Goal: Information Seeking & Learning: Learn about a topic

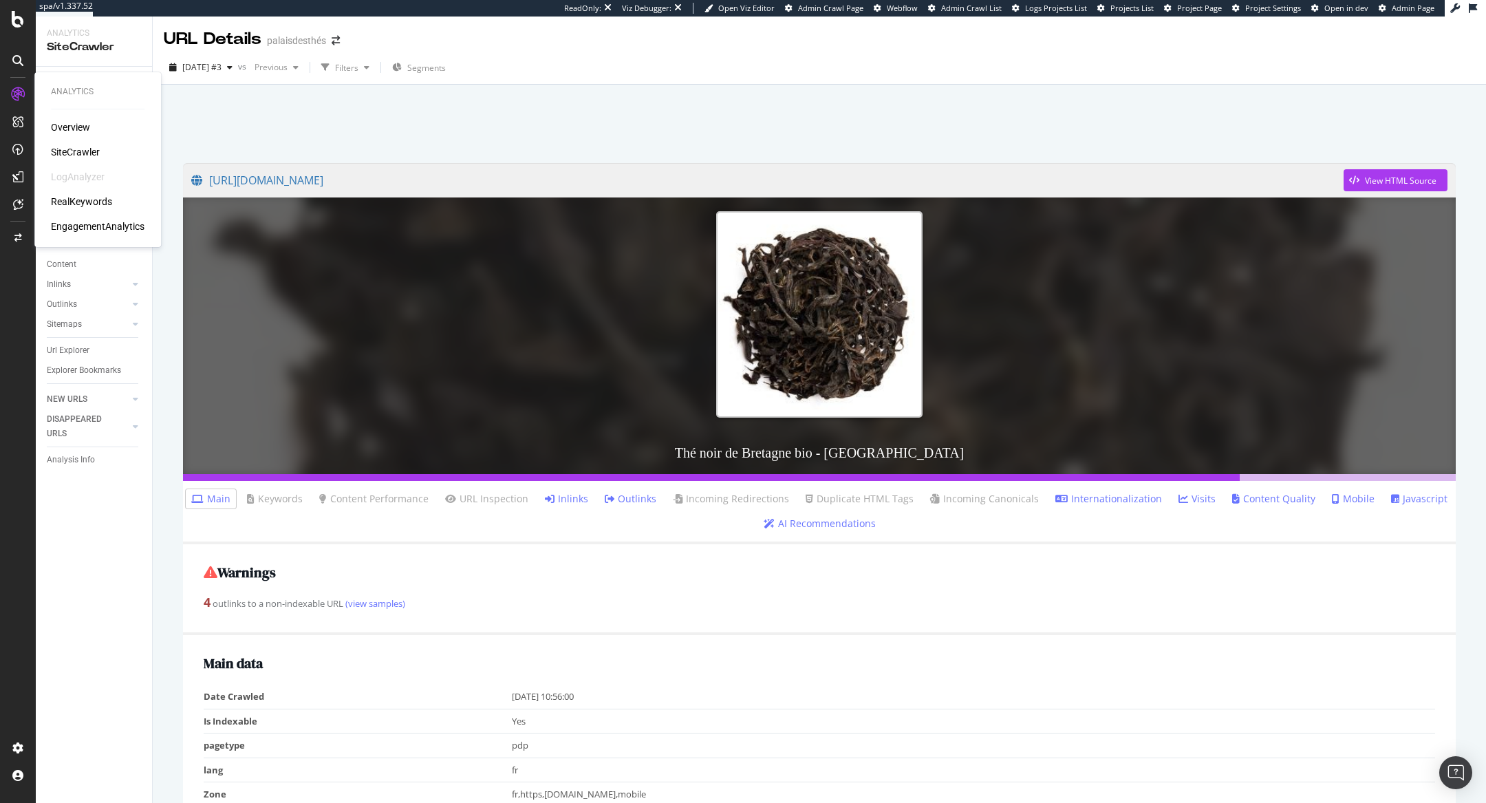
click at [64, 195] on div "RealKeywords" at bounding box center [81, 202] width 61 height 14
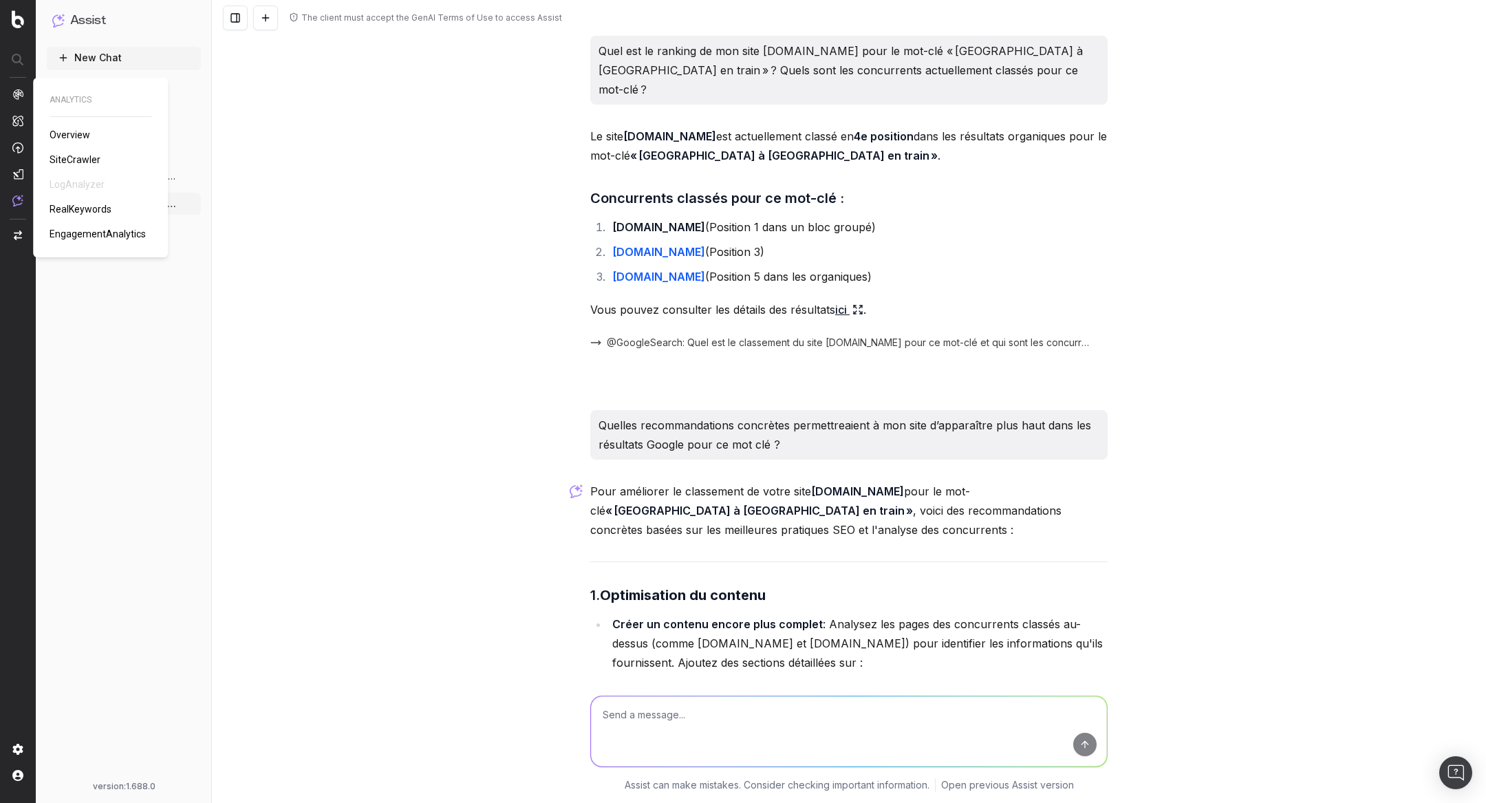
scroll to position [1466, 0]
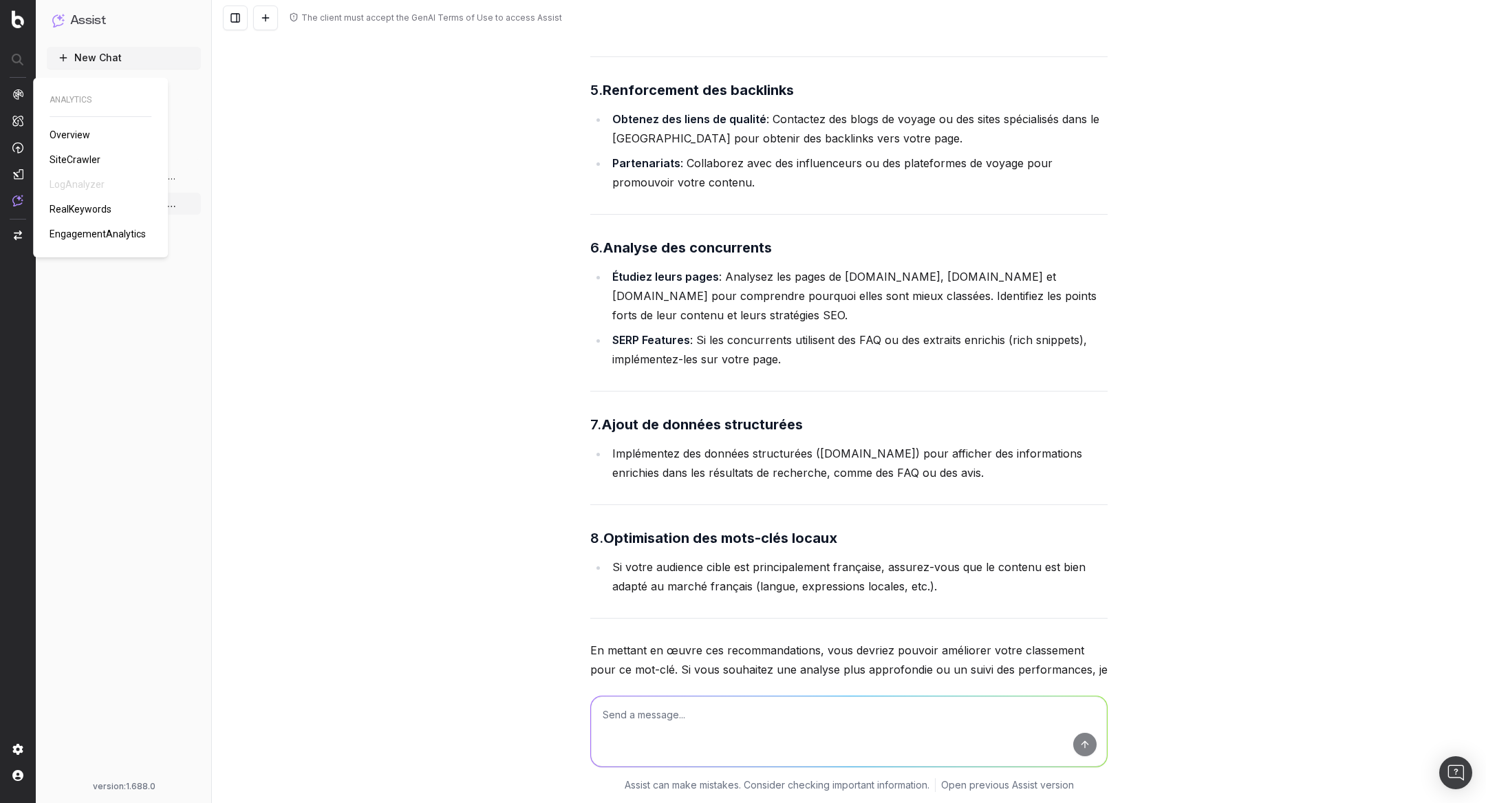
click at [82, 160] on span "SiteCrawler" at bounding box center [75, 159] width 51 height 11
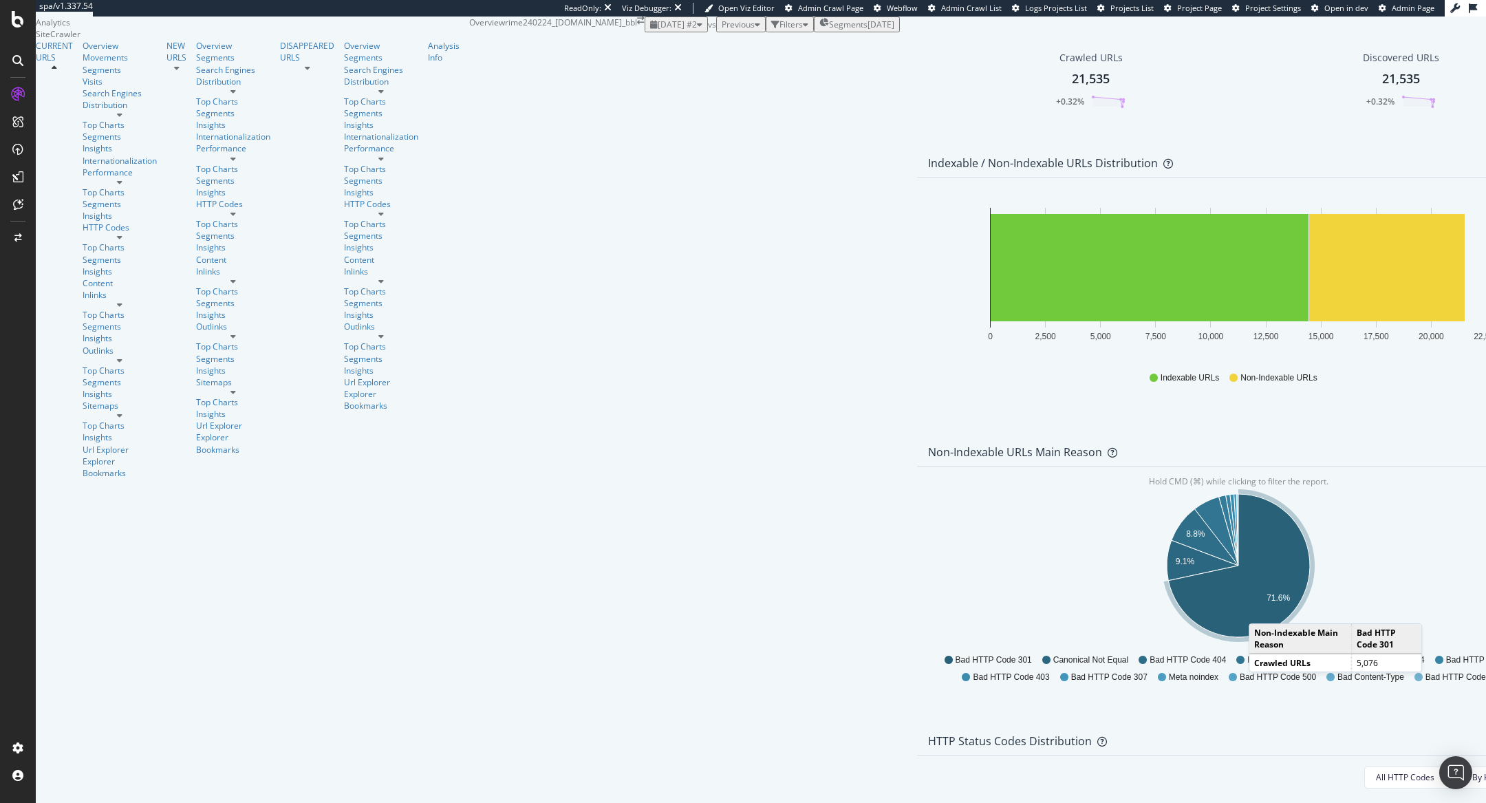
scroll to position [46, 0]
click at [98, 277] on link "Content" at bounding box center [120, 283] width 74 height 12
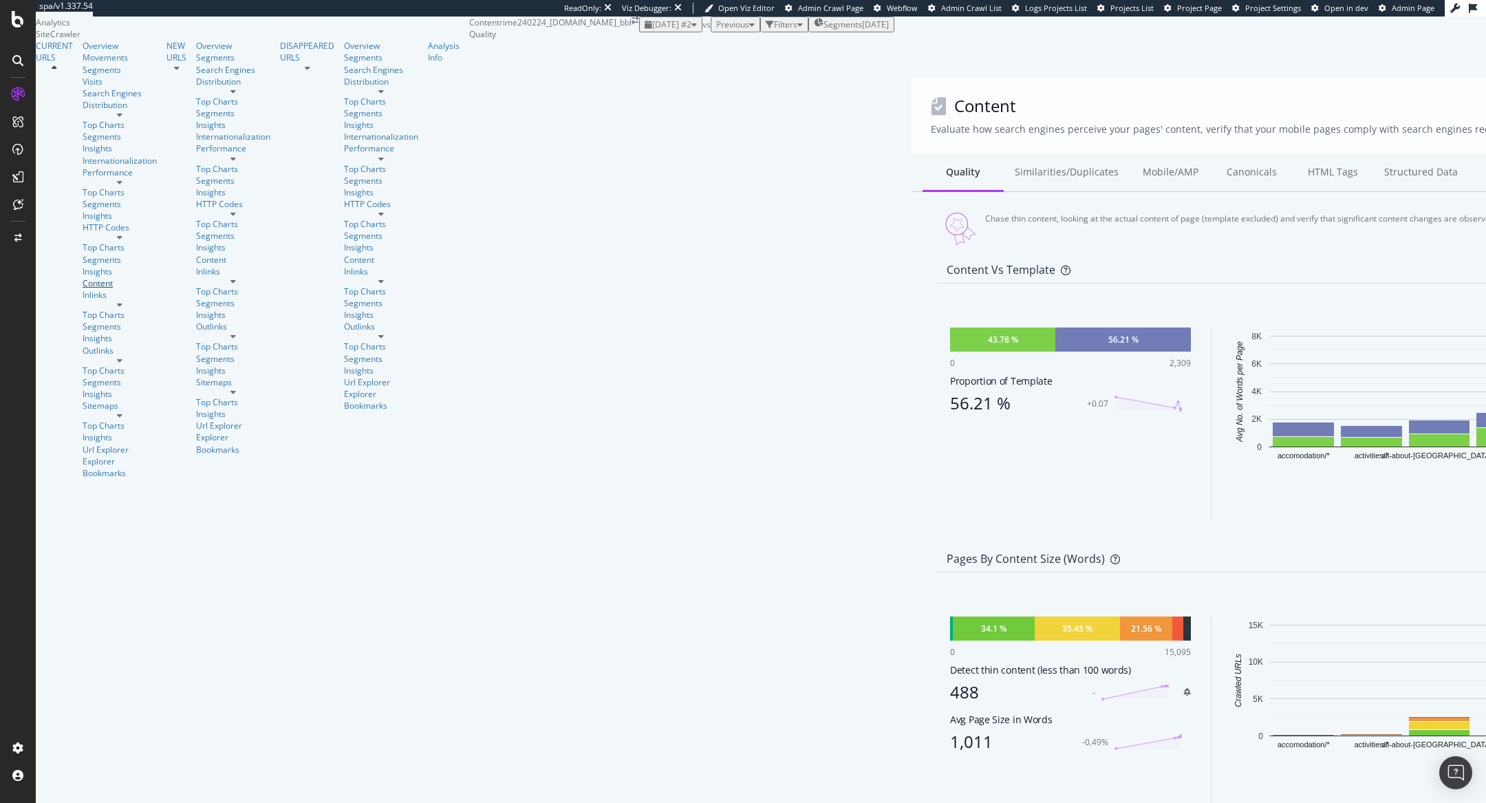
scroll to position [56, 0]
click at [19, 67] on div at bounding box center [18, 61] width 22 height 22
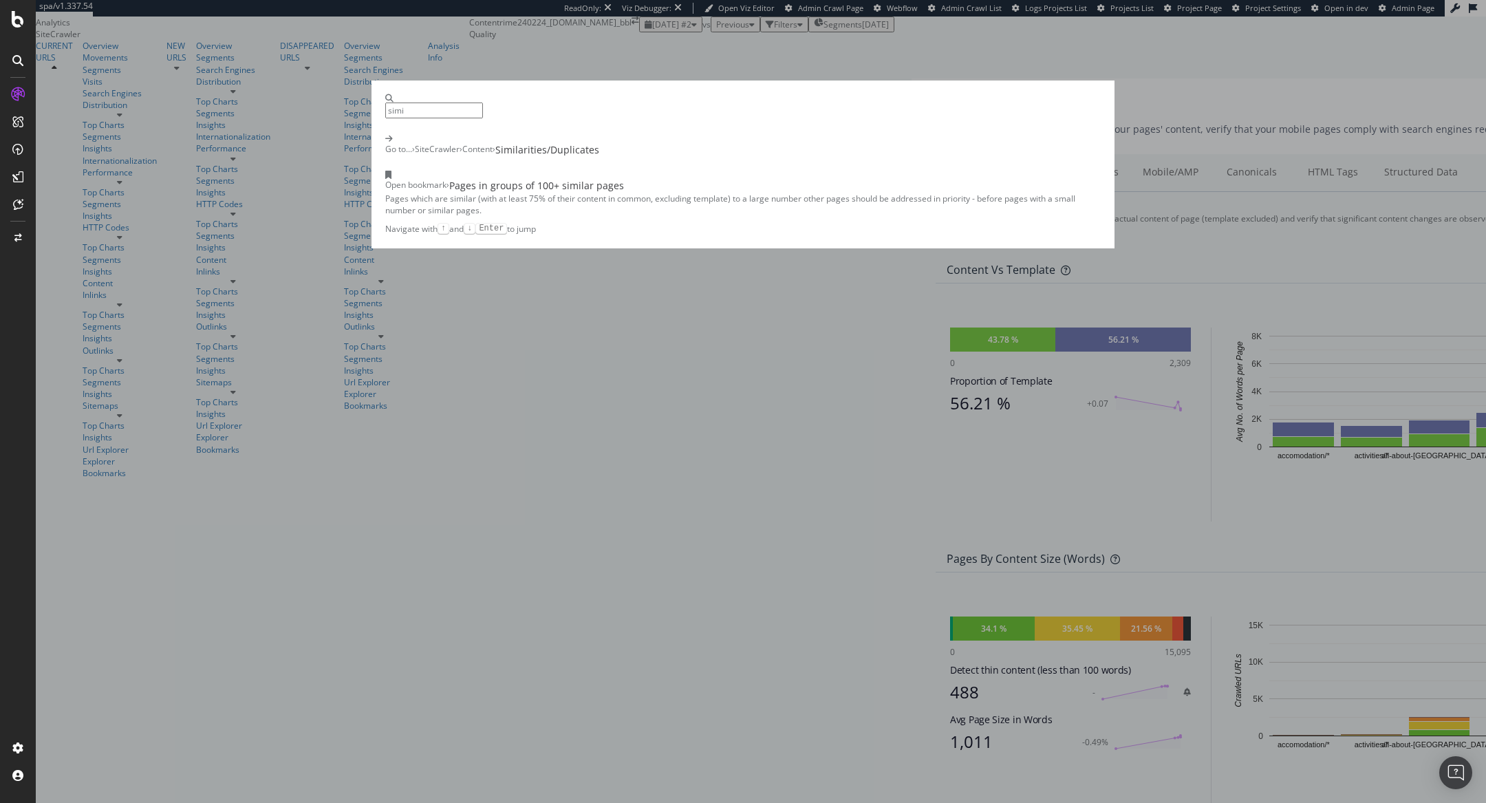
type input "simi"
click at [460, 157] on div "SiteCrawler" at bounding box center [437, 150] width 45 height 14
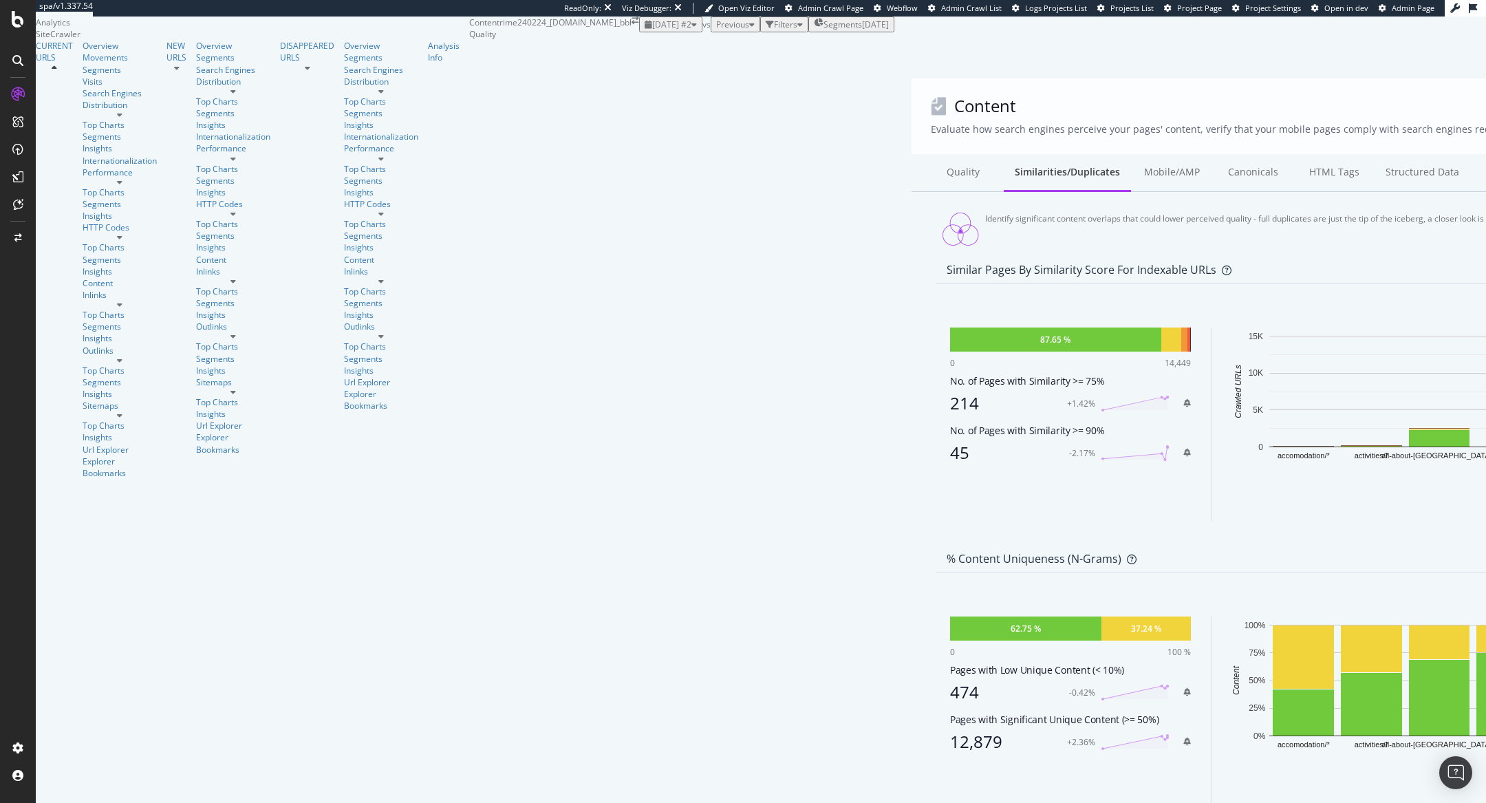
scroll to position [319, 0]
click at [83, 132] on div "RealKeywords" at bounding box center [62, 126] width 54 height 12
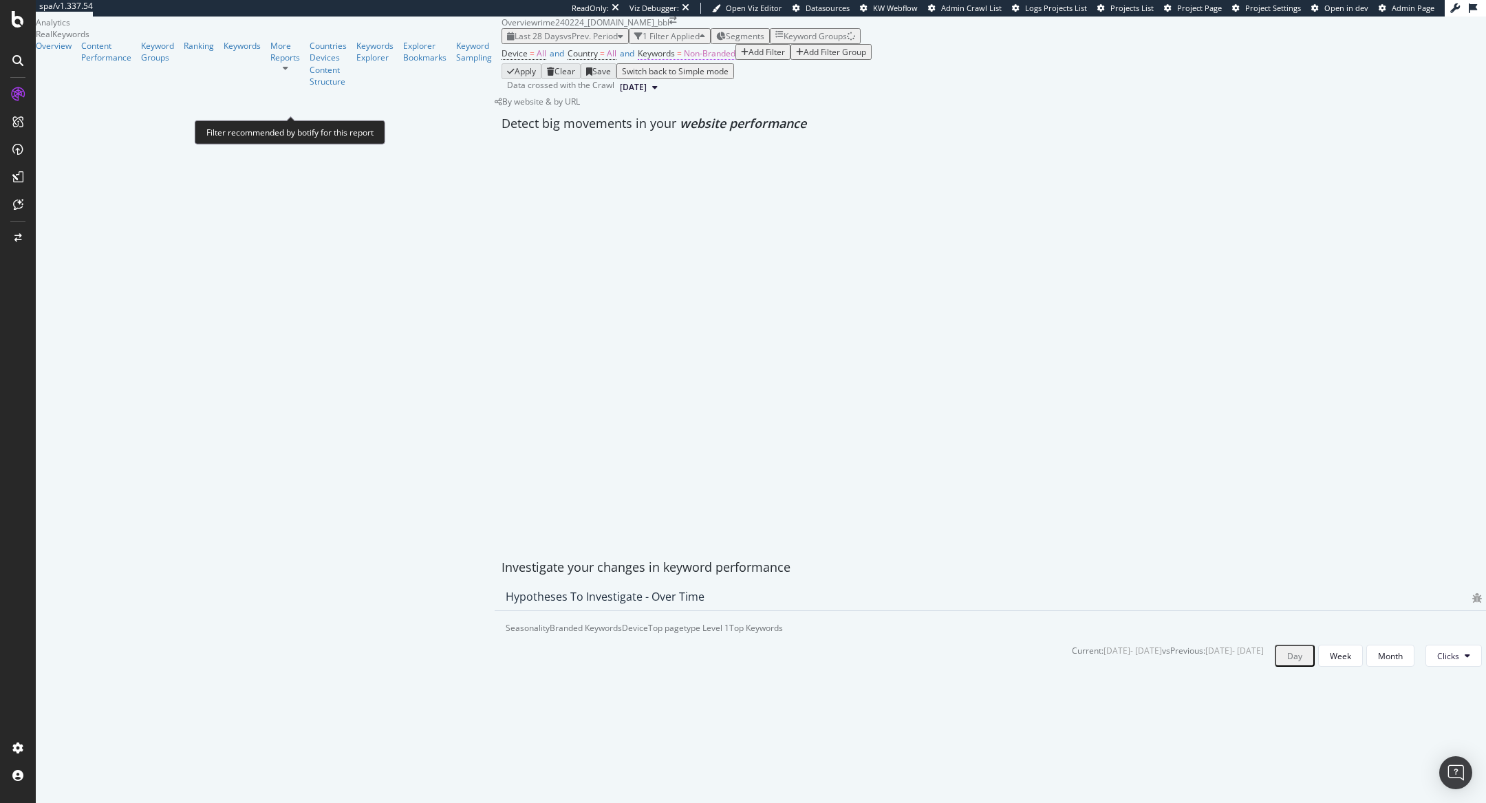
click at [684, 59] on span "Non-Branded" at bounding box center [710, 53] width 52 height 12
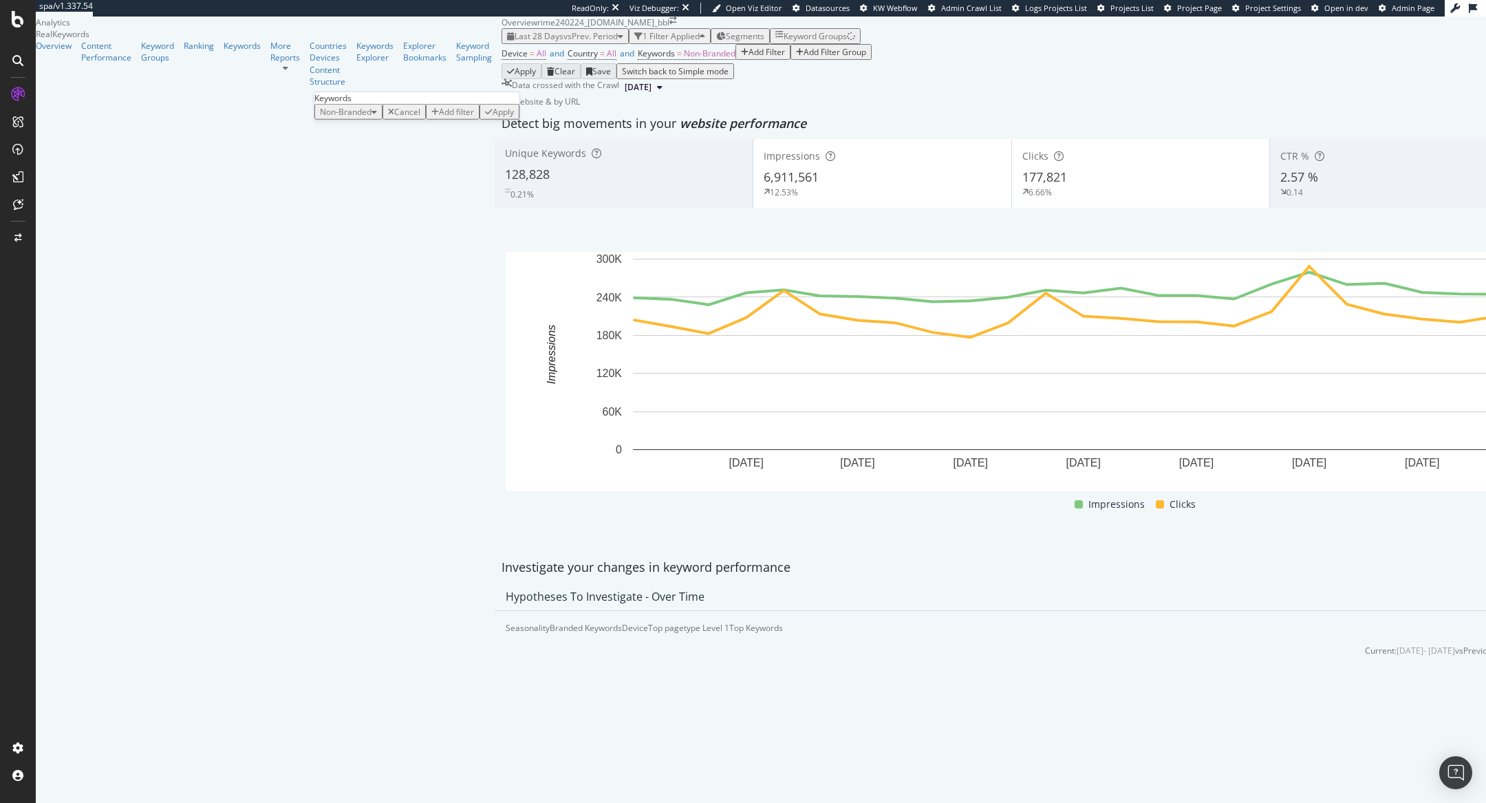
click at [372, 118] on span "Non-Branded" at bounding box center [346, 112] width 52 height 12
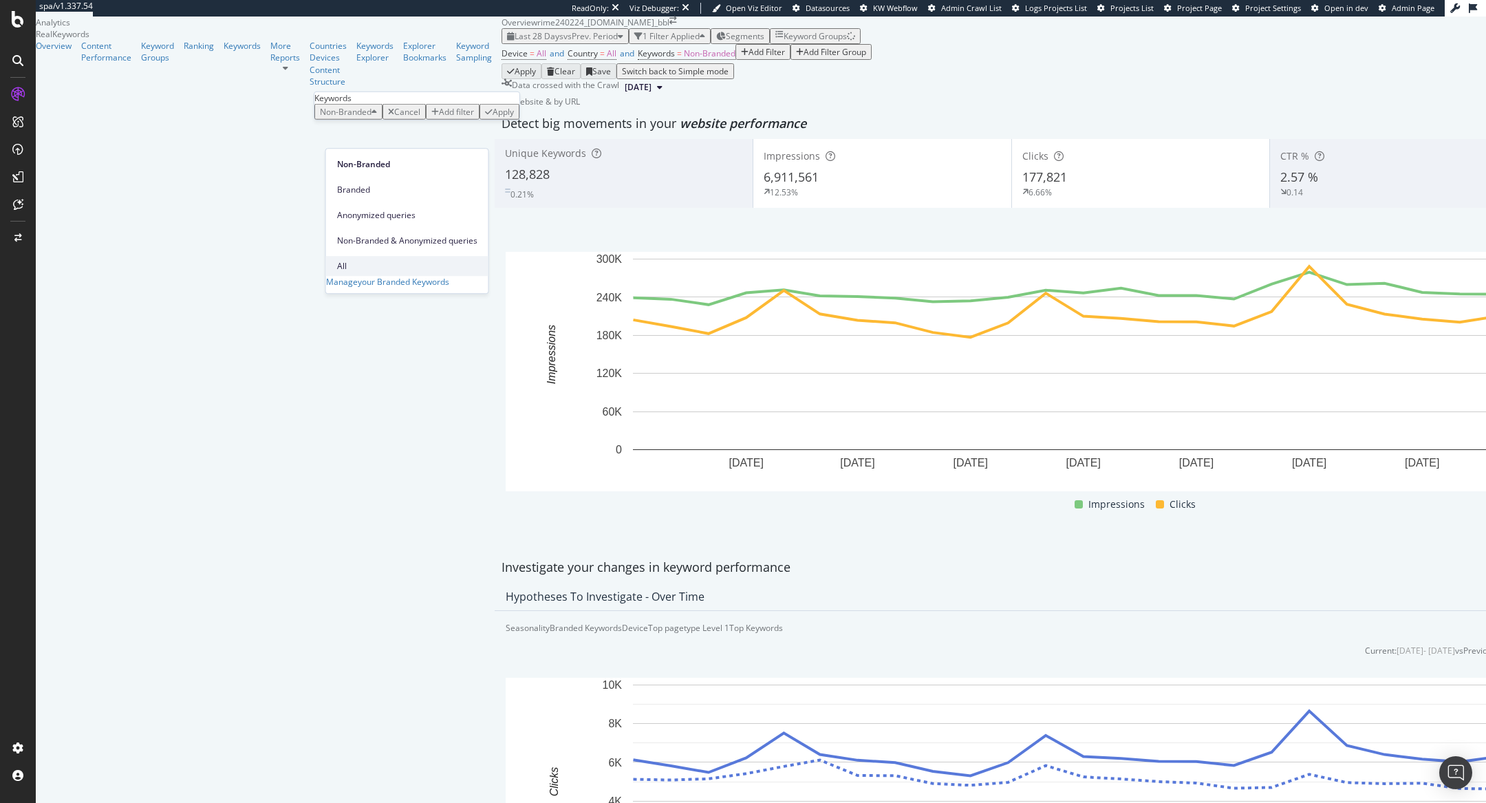
click at [352, 260] on span "All" at bounding box center [407, 266] width 140 height 12
click at [470, 118] on div "Apply" at bounding box center [461, 112] width 21 height 12
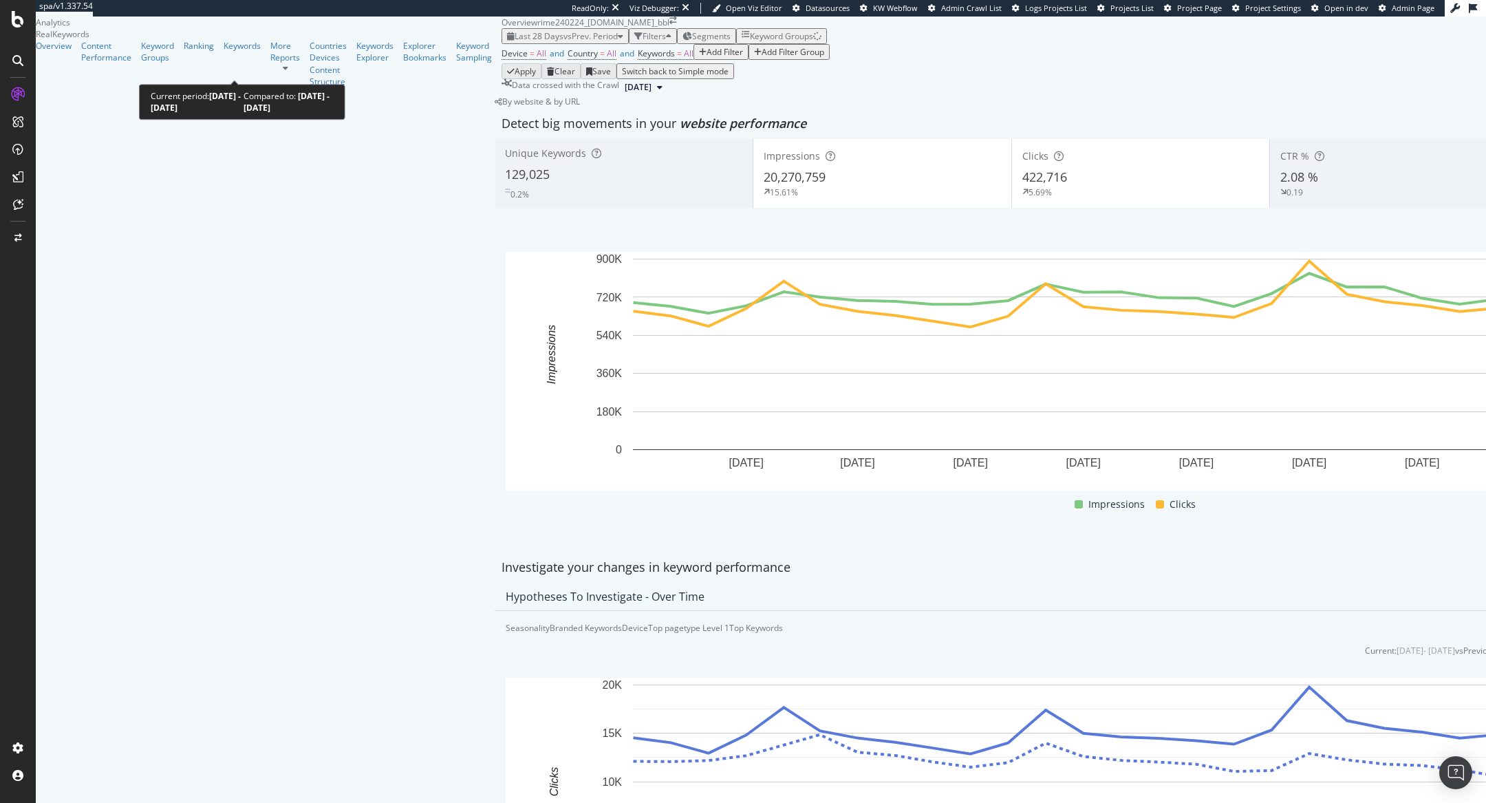
click at [618, 41] on div "button" at bounding box center [621, 36] width 6 height 8
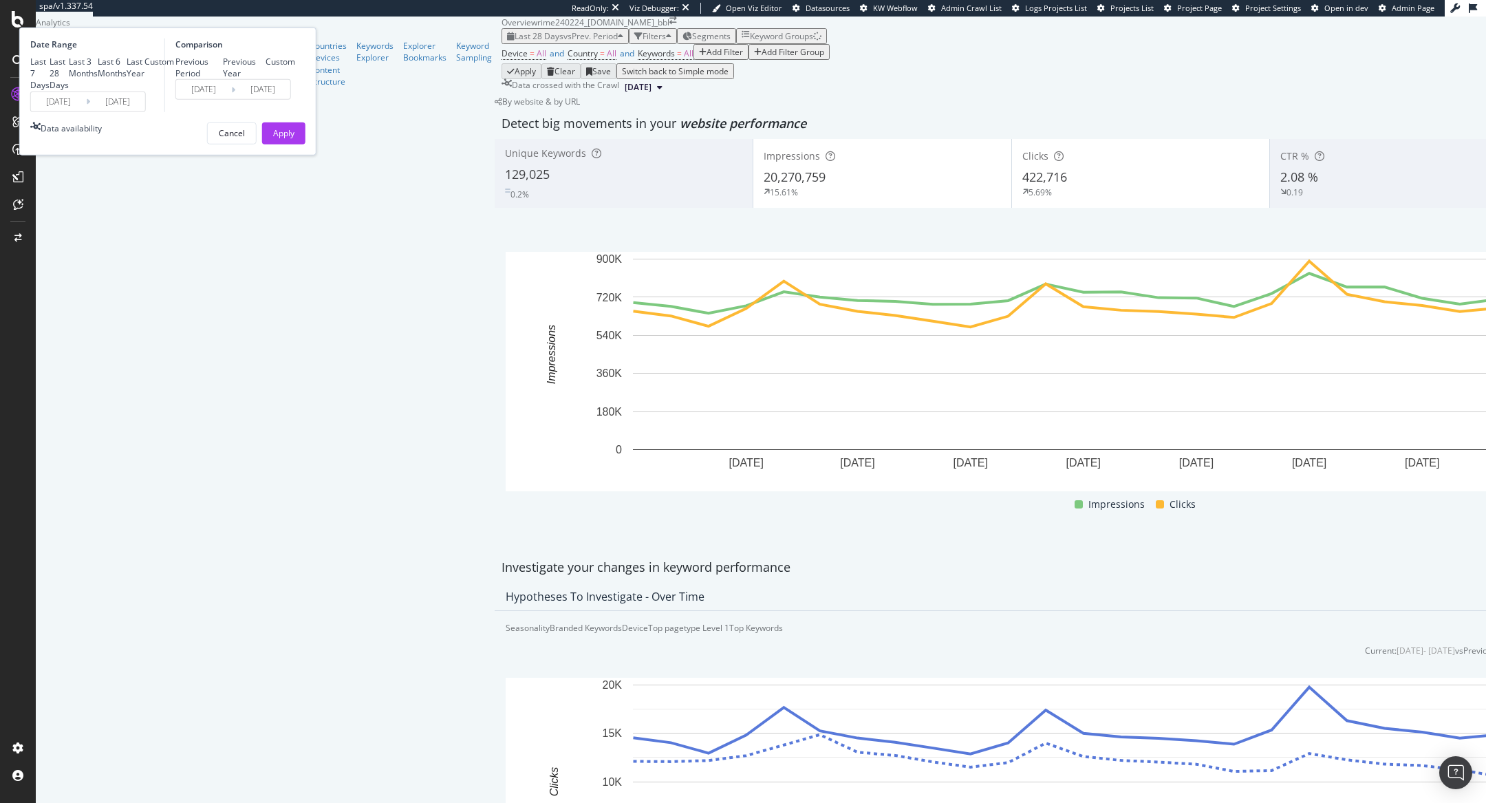
click at [145, 79] on div "Last Year" at bounding box center [136, 67] width 18 height 23
type input "[DATE]"
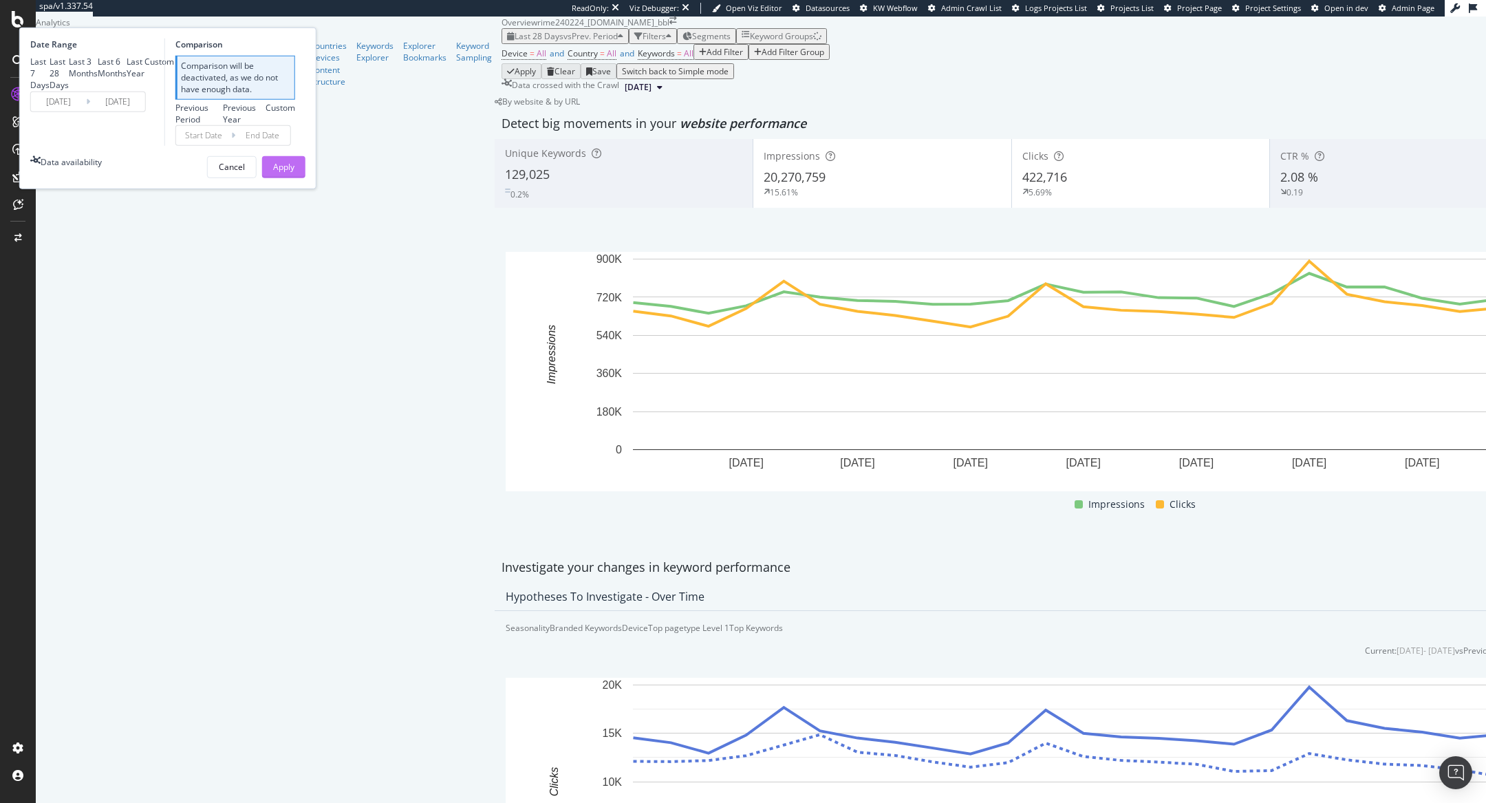
click at [295, 173] on div "Apply" at bounding box center [283, 167] width 21 height 12
